Goal: Information Seeking & Learning: Learn about a topic

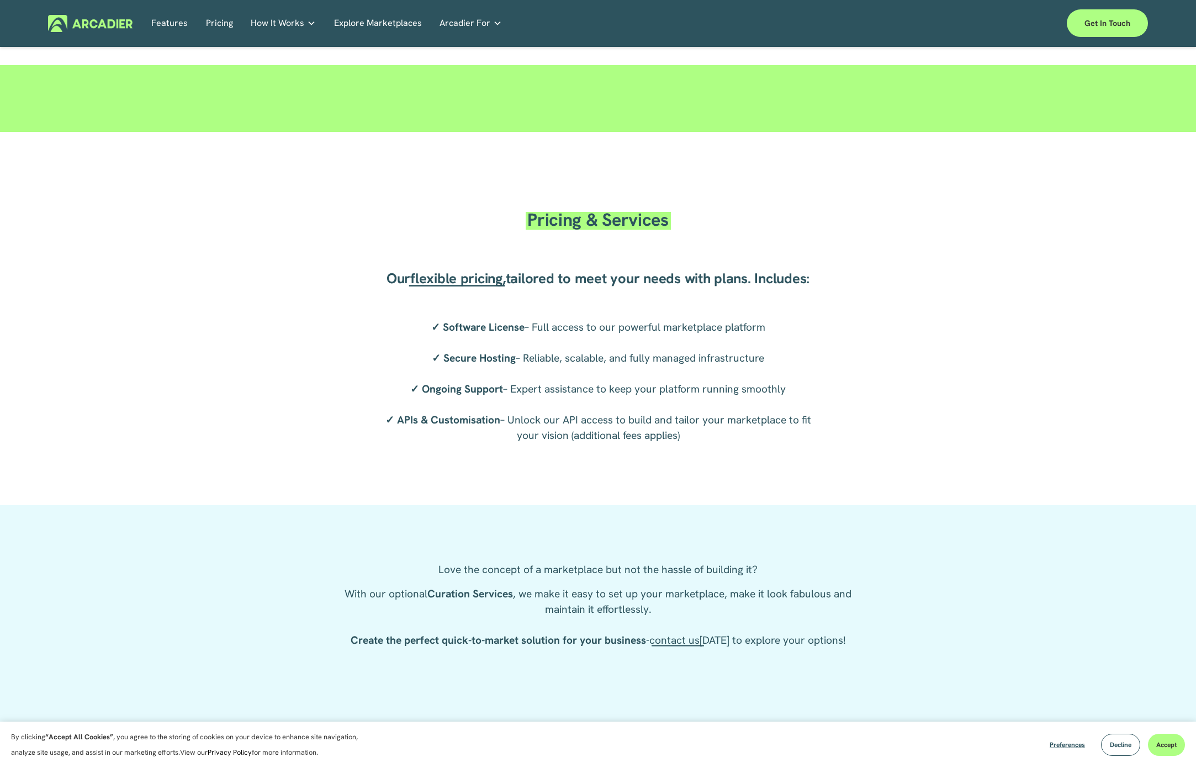
scroll to position [1822, 0]
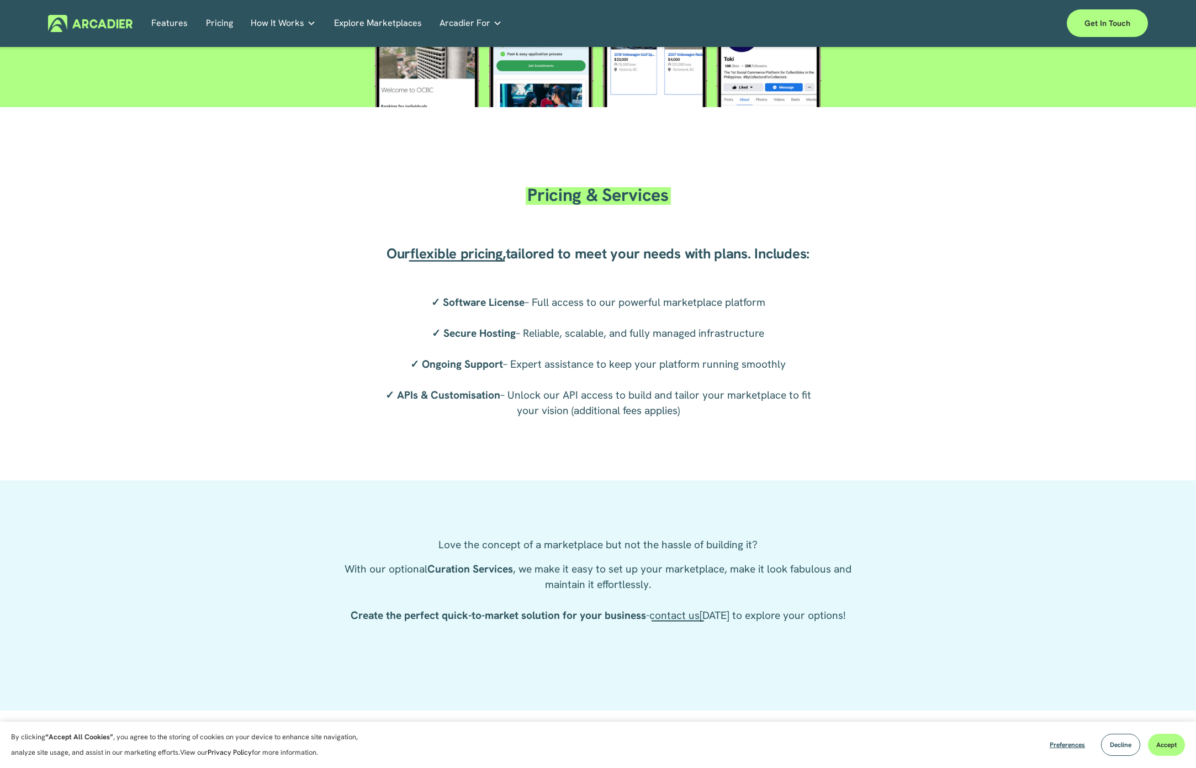
click at [476, 259] on span "flexible pricing" at bounding box center [456, 253] width 92 height 19
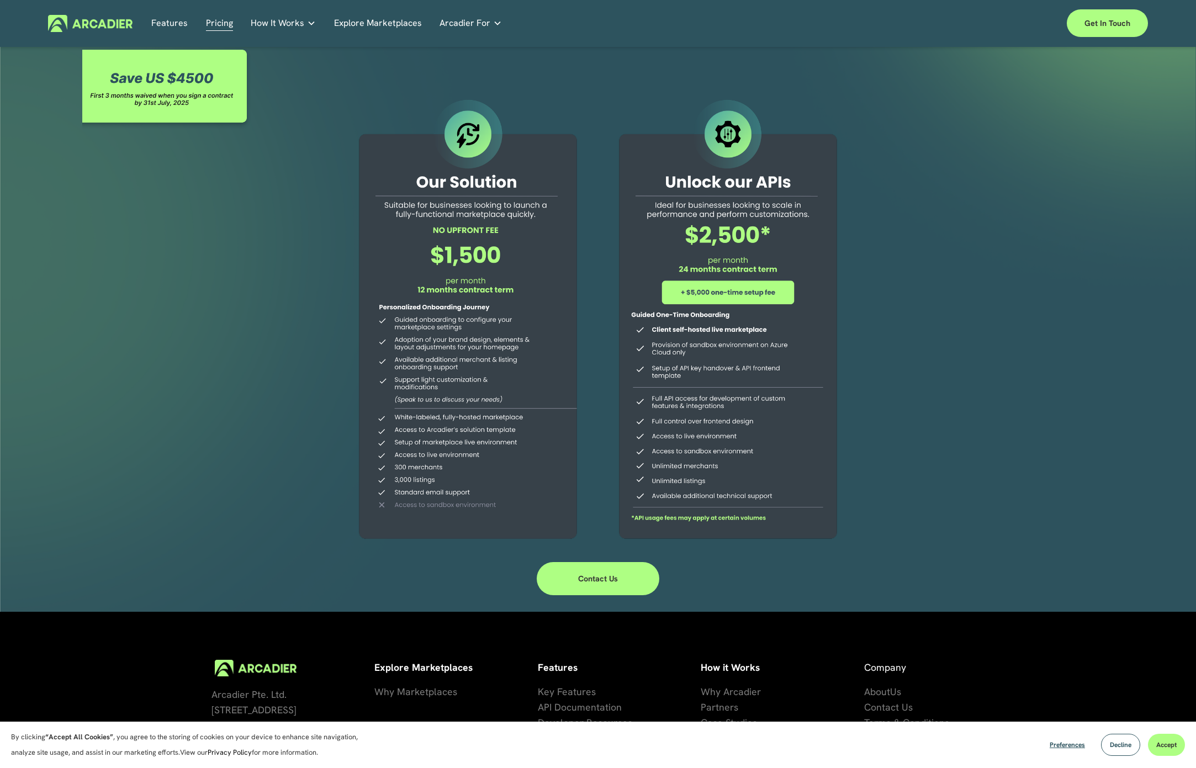
click at [389, 17] on link "Explore Marketplaces" at bounding box center [378, 23] width 88 height 17
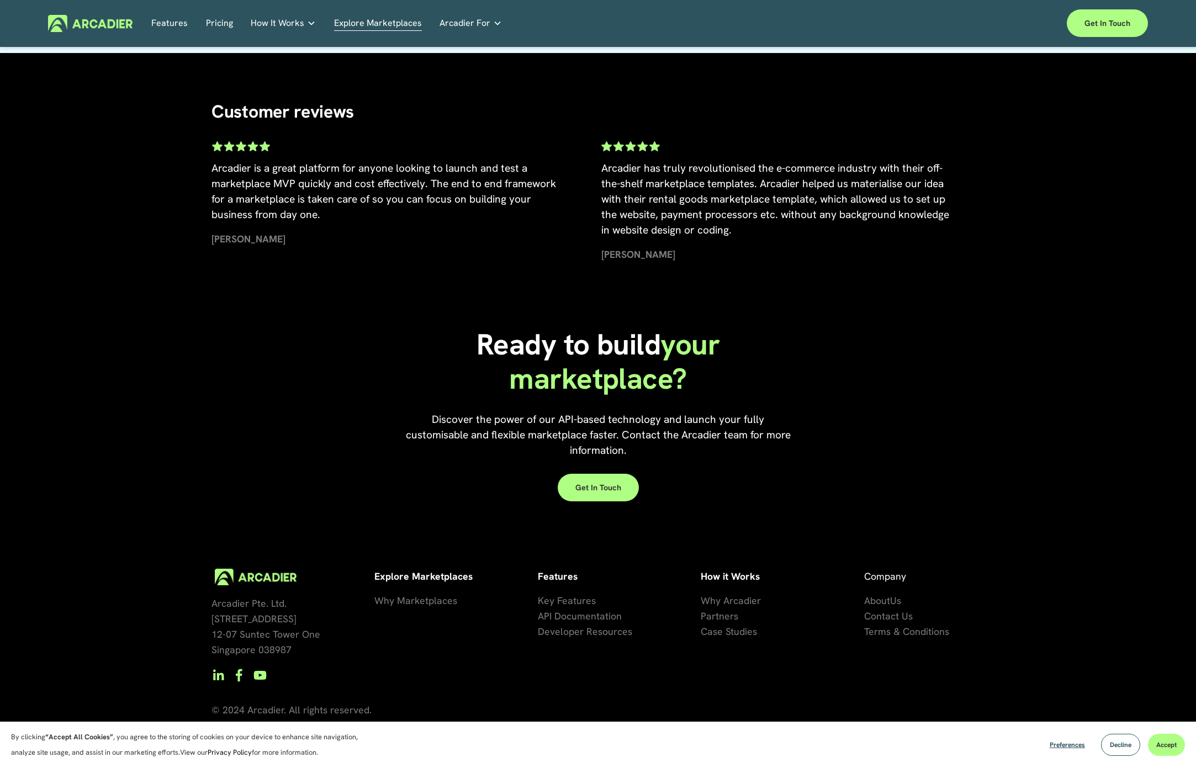
scroll to position [2334, 0]
